Goal: Navigation & Orientation: Understand site structure

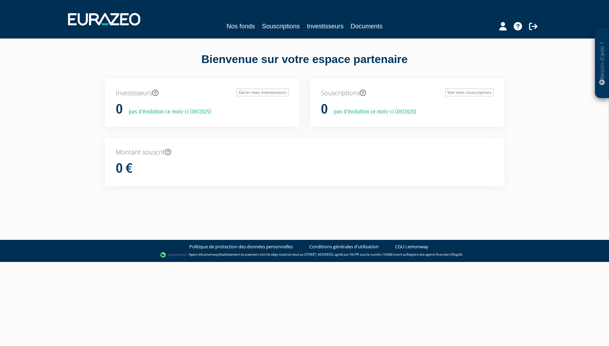
click at [193, 220] on body "Besoin d'aide ? × J'ai besoin d'aide Si vous avez une question à propos du fonc…" at bounding box center [304, 131] width 609 height 262
click at [366, 25] on link "Documents" at bounding box center [366, 26] width 32 height 10
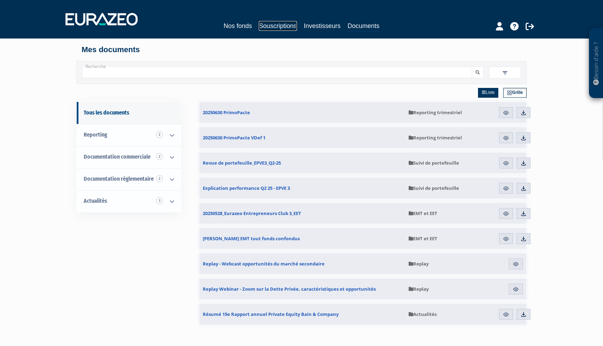
click at [270, 25] on link "Souscriptions" at bounding box center [278, 26] width 38 height 10
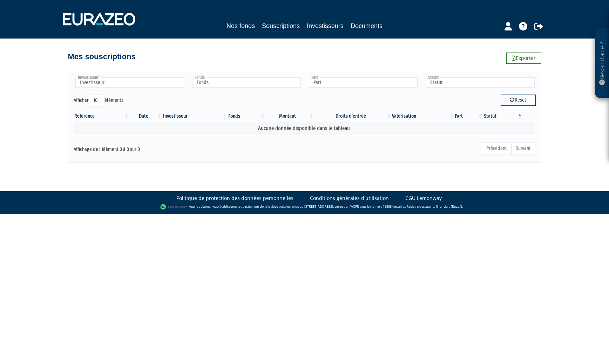
click at [320, 26] on link "Investisseurs" at bounding box center [325, 26] width 37 height 10
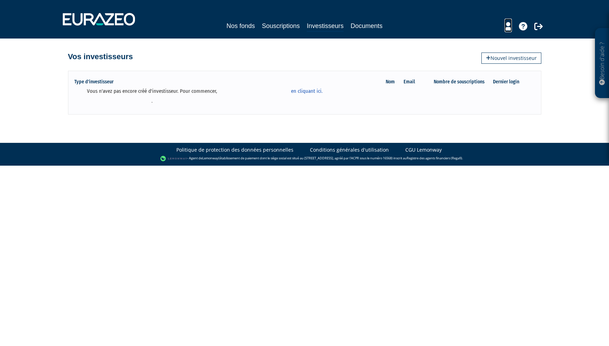
click at [510, 28] on icon at bounding box center [507, 26] width 7 height 8
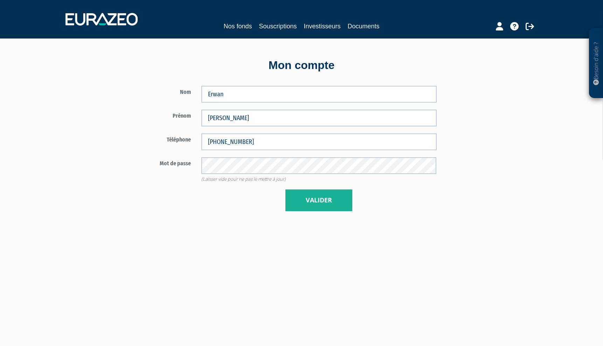
click at [234, 31] on div "Nos fonds Souscriptions Investisseurs Documents" at bounding box center [301, 19] width 483 height 26
click at [105, 14] on img at bounding box center [102, 19] width 72 height 13
